Goal: Navigation & Orientation: Find specific page/section

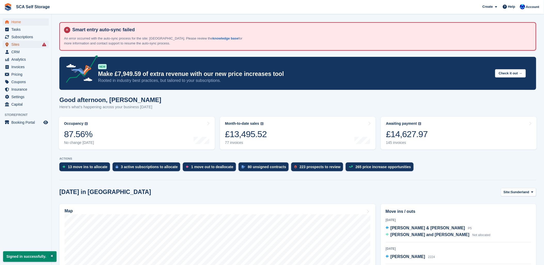
click at [14, 44] on span "Sites" at bounding box center [26, 44] width 31 height 7
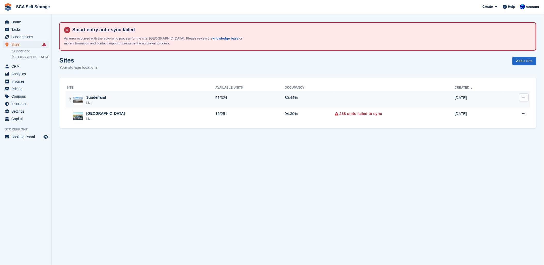
click at [133, 98] on div "Sunderland Live" at bounding box center [141, 100] width 149 height 11
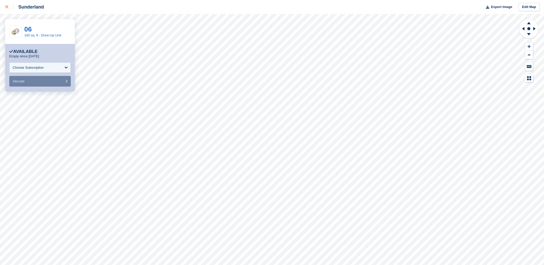
click at [7, 6] on icon at bounding box center [6, 6] width 3 height 3
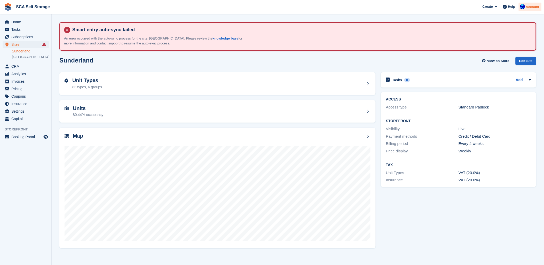
click at [536, 5] on span "Account" at bounding box center [532, 6] width 13 height 5
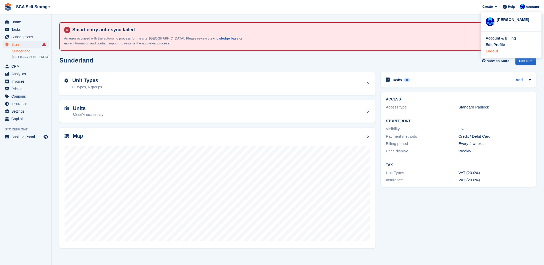
click at [495, 51] on div "Logout" at bounding box center [492, 51] width 12 height 5
